Goal: Find specific page/section: Find specific page/section

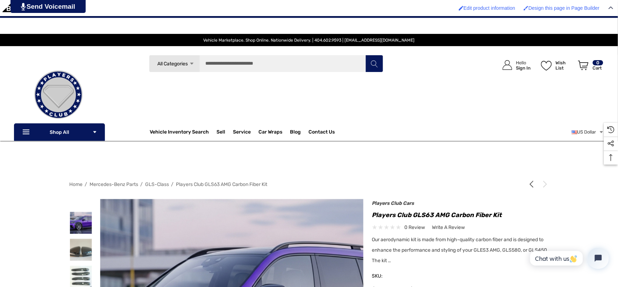
click at [148, 183] on span "GLS-Class" at bounding box center [158, 185] width 24 height 6
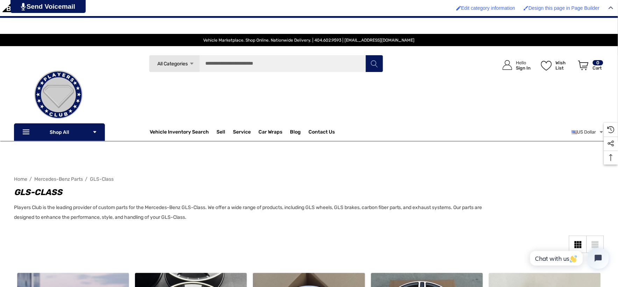
click at [50, 80] on img at bounding box center [58, 95] width 70 height 70
